Goal: Navigation & Orientation: Find specific page/section

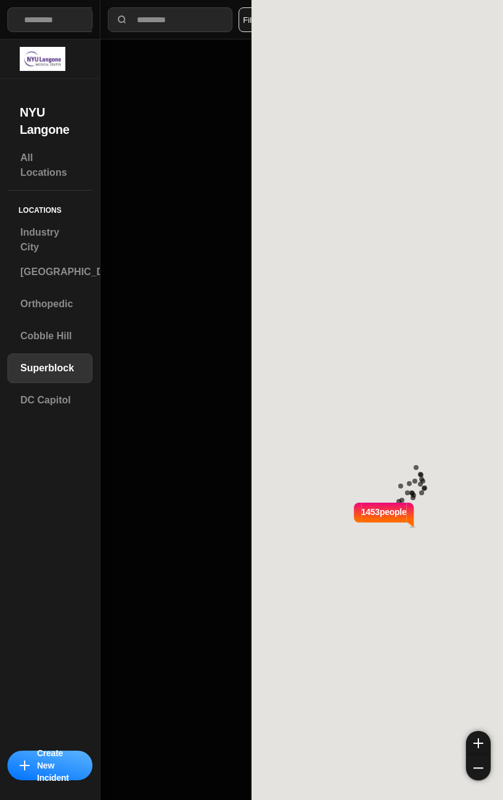
select select "*"
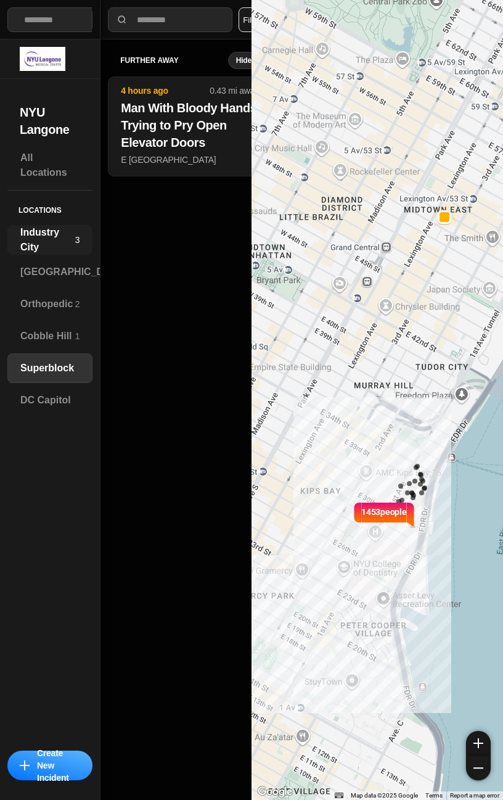
click at [36, 249] on h3 "Industry City" at bounding box center [47, 240] width 55 height 30
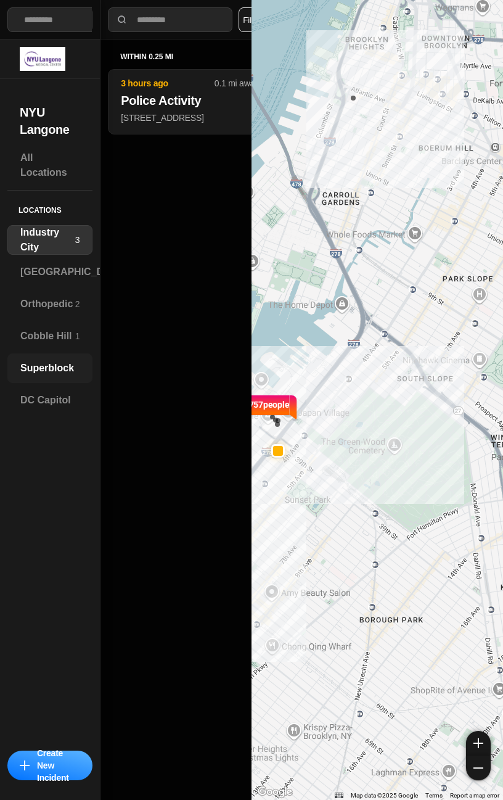
click at [40, 371] on h3 "Superblock" at bounding box center [49, 368] width 59 height 15
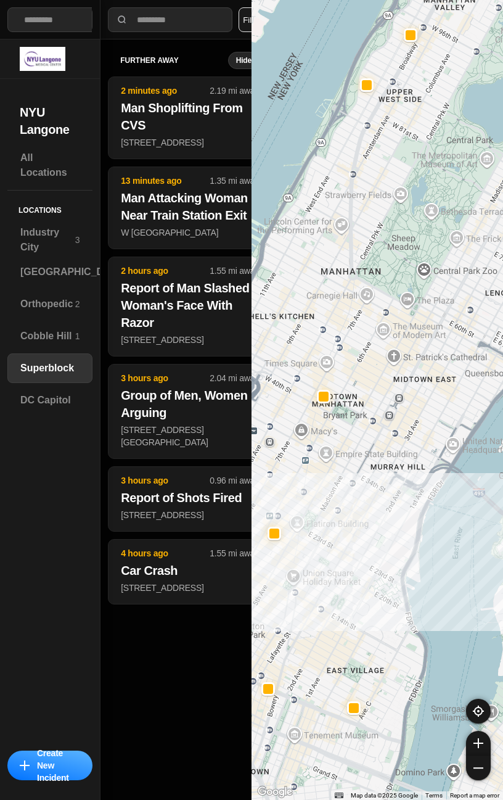
drag, startPoint x: 373, startPoint y: 542, endPoint x: 402, endPoint y: 550, distance: 30.3
click at [402, 550] on div at bounding box center [378, 400] width 252 height 800
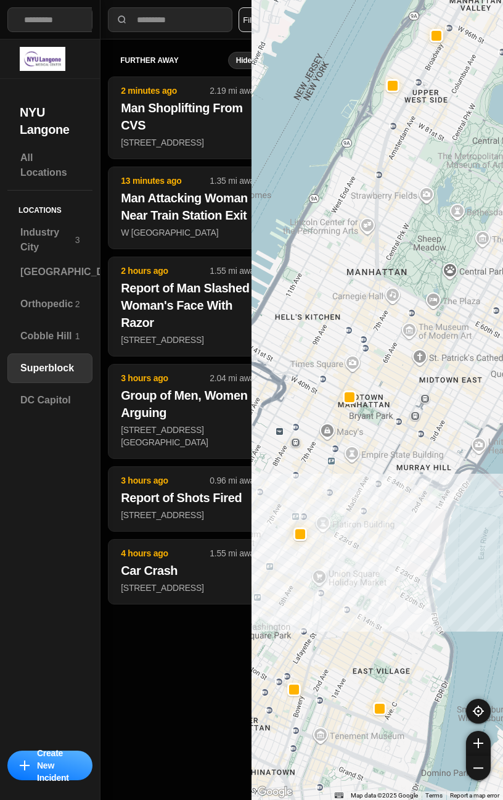
drag, startPoint x: 402, startPoint y: 550, endPoint x: 432, endPoint y: 551, distance: 29.6
